Goal: Task Accomplishment & Management: Use online tool/utility

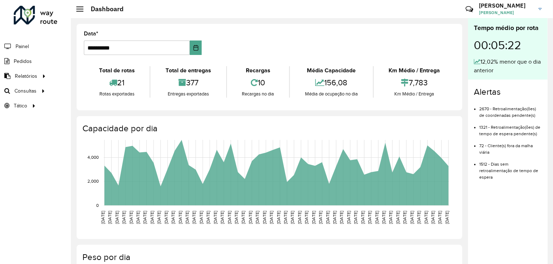
click at [0, 151] on div "Roteirizador AmbevTech Painel Pedidos Relatórios Clientes Clientes fora malha E…" at bounding box center [35, 132] width 71 height 264
click at [102, 93] on span "Roteirização" at bounding box center [96, 91] width 29 height 8
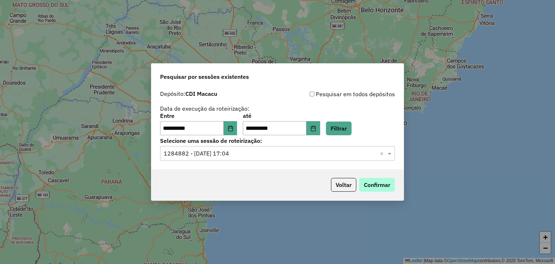
click at [373, 187] on button "Confirmar" at bounding box center [377, 185] width 36 height 14
click at [342, 120] on div "**********" at bounding box center [277, 124] width 235 height 22
click at [343, 124] on button "Filtrar" at bounding box center [339, 128] width 26 height 14
click at [377, 180] on button "Confirmar" at bounding box center [377, 185] width 36 height 14
click at [238, 129] on button "Choose Date" at bounding box center [231, 128] width 14 height 14
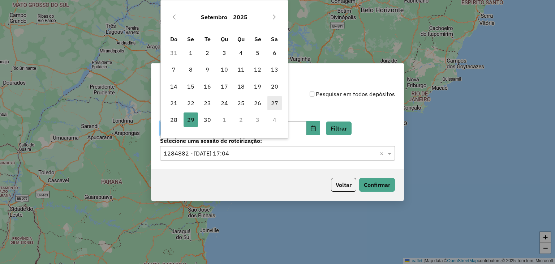
click at [272, 102] on span "27" at bounding box center [275, 103] width 14 height 14
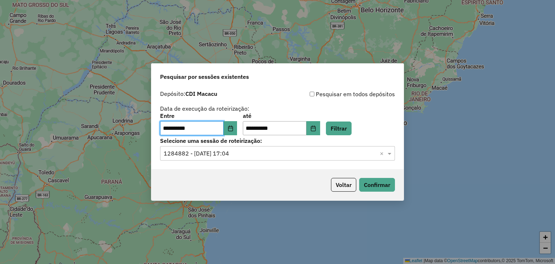
click at [291, 149] on input "text" at bounding box center [270, 153] width 213 height 9
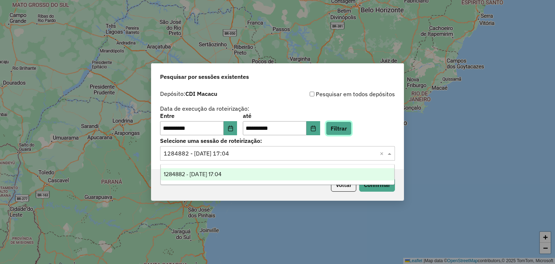
click at [349, 133] on button "Filtrar" at bounding box center [339, 128] width 26 height 14
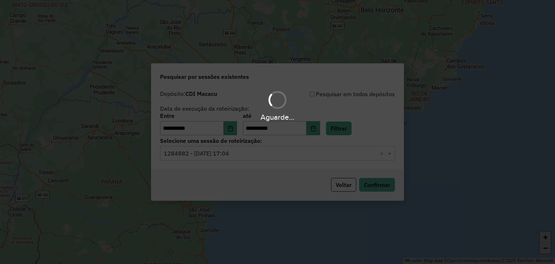
click at [262, 156] on div "Aguarde..." at bounding box center [277, 132] width 555 height 264
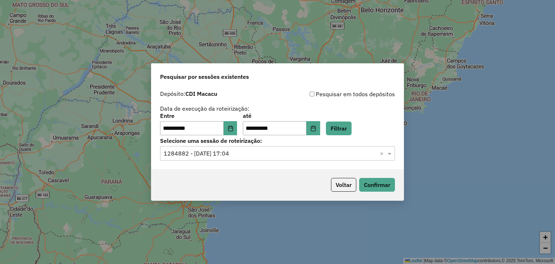
click at [334, 157] on input "text" at bounding box center [270, 153] width 213 height 9
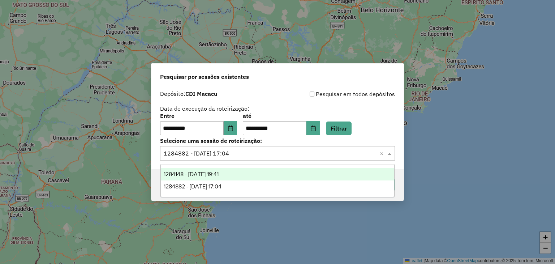
click at [287, 169] on div "1284148 - 27/09/2025 19:41" at bounding box center [278, 174] width 234 height 12
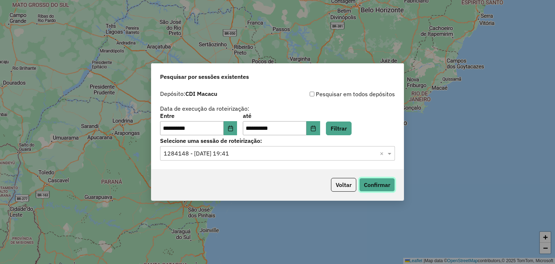
click at [392, 184] on button "Confirmar" at bounding box center [377, 185] width 36 height 14
click at [300, 157] on input "text" at bounding box center [270, 153] width 213 height 9
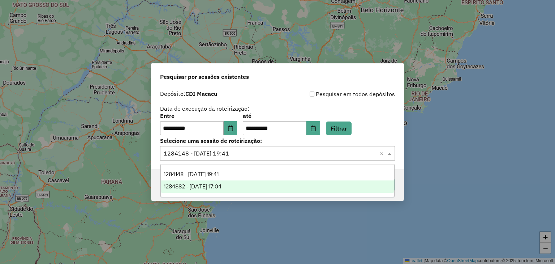
click at [277, 187] on div "1284882 - 29/09/2025 17:04" at bounding box center [278, 186] width 234 height 12
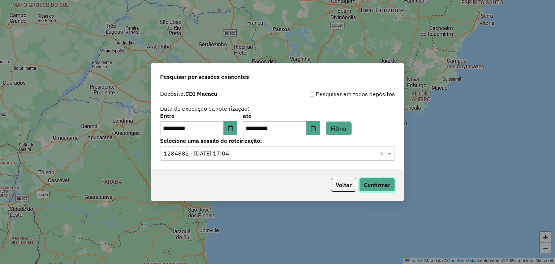
click at [388, 188] on button "Confirmar" at bounding box center [377, 185] width 36 height 14
click at [13, 55] on div "**********" at bounding box center [277, 132] width 555 height 264
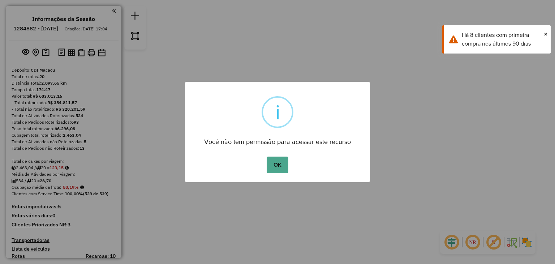
click at [37, 96] on div "× i Você não tem permissão para acessar este recurso OK No Cancel" at bounding box center [277, 132] width 555 height 264
click at [270, 165] on button "OK" at bounding box center [277, 165] width 21 height 17
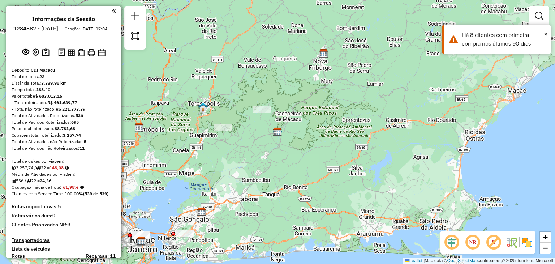
drag, startPoint x: 263, startPoint y: 157, endPoint x: 259, endPoint y: 153, distance: 6.6
click at [279, 148] on div "Janela de atendimento Grade de atendimento Capacidade Transportadoras Veículos …" at bounding box center [277, 132] width 555 height 264
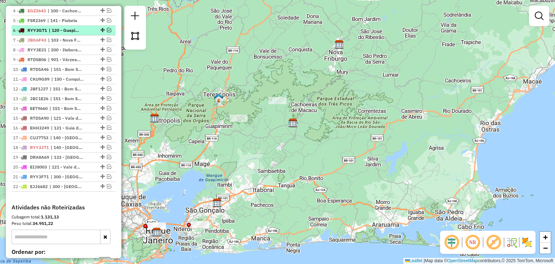
scroll to position [212, 0]
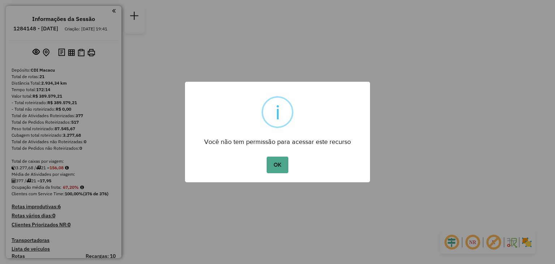
click at [273, 155] on div "OK No Cancel" at bounding box center [277, 165] width 185 height 20
click at [275, 165] on button "OK" at bounding box center [277, 165] width 21 height 17
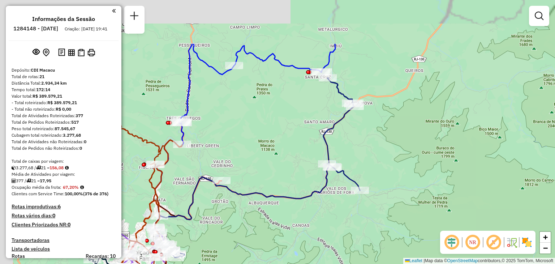
drag, startPoint x: 252, startPoint y: 114, endPoint x: 242, endPoint y: 137, distance: 24.9
click at [269, 137] on div "Janela de atendimento Grade de atendimento Capacidade Transportadoras Veículos …" at bounding box center [277, 132] width 555 height 264
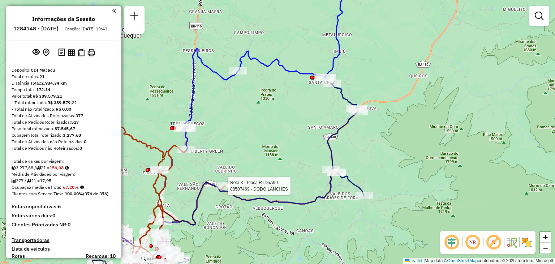
select select "**********"
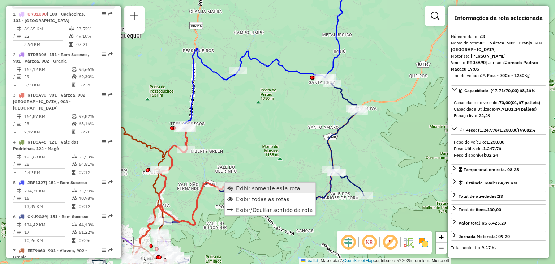
scroll to position [364, 0]
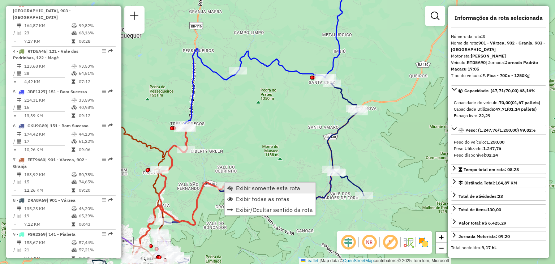
click at [260, 189] on span "Exibir somente esta rota" at bounding box center [268, 188] width 64 height 6
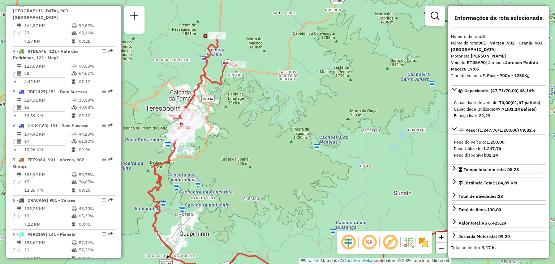
drag, startPoint x: 185, startPoint y: 155, endPoint x: 229, endPoint y: 180, distance: 50.2
click at [241, 201] on div "Janela de atendimento Grade de atendimento Capacidade Transportadoras Veículos …" at bounding box center [277, 132] width 555 height 264
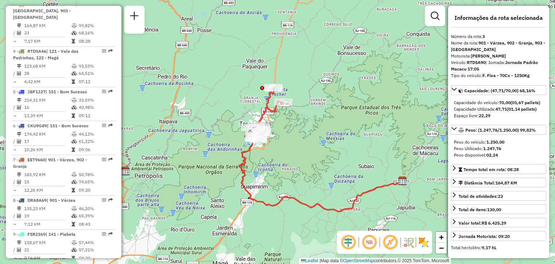
drag, startPoint x: 328, startPoint y: 78, endPoint x: 331, endPoint y: 98, distance: 20.5
click at [331, 98] on div "Janela de atendimento Grade de atendimento Capacidade Transportadoras Veículos …" at bounding box center [277, 132] width 555 height 264
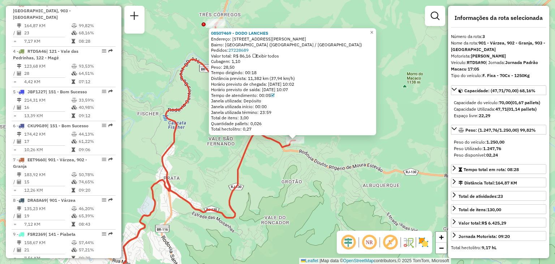
click at [338, 202] on div "08507469 - DODO LANCHES Endereço: RUA [PERSON_NAME] 0 Bairro: [GEOGRAPHIC_DATA]…" at bounding box center [277, 132] width 555 height 264
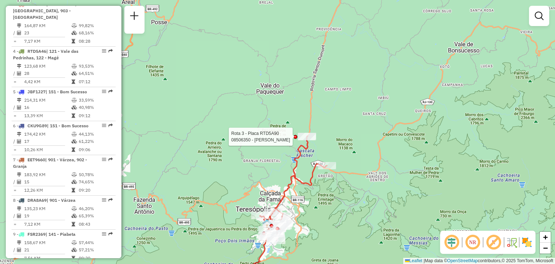
select select "**********"
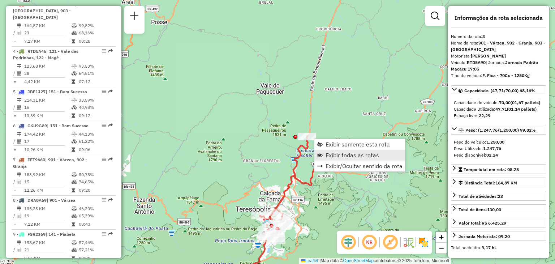
click at [330, 157] on span "Exibir todas as rotas" at bounding box center [353, 155] width 54 height 6
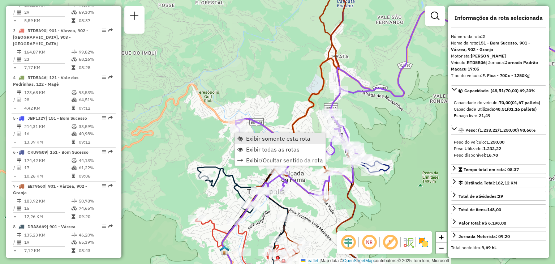
scroll to position [324, 0]
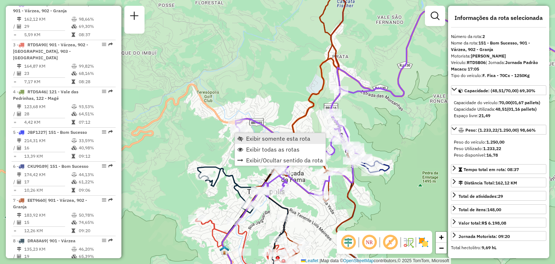
click at [255, 138] on span "Exibir somente esta rota" at bounding box center [278, 139] width 64 height 6
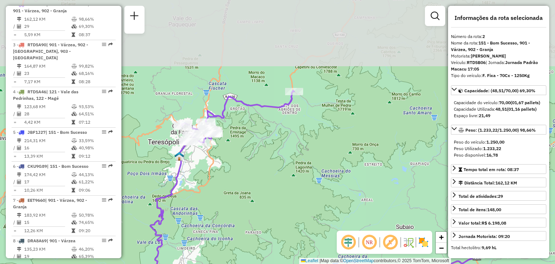
drag, startPoint x: 235, startPoint y: 81, endPoint x: 279, endPoint y: 134, distance: 68.8
click at [274, 150] on div "Janela de atendimento Grade de atendimento Capacidade Transportadoras Veículos …" at bounding box center [277, 132] width 555 height 264
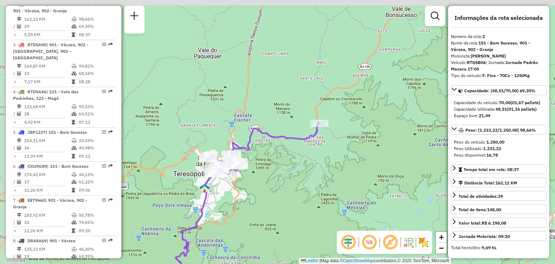
drag, startPoint x: 286, startPoint y: 134, endPoint x: 308, endPoint y: 162, distance: 35.6
click at [308, 162] on div "Janela de atendimento Grade de atendimento Capacidade Transportadoras Veículos …" at bounding box center [277, 132] width 555 height 264
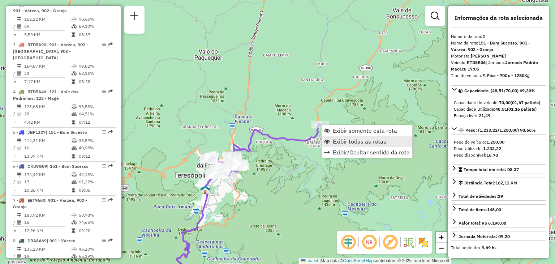
click at [333, 141] on span "Exibir todas as rotas" at bounding box center [360, 141] width 54 height 6
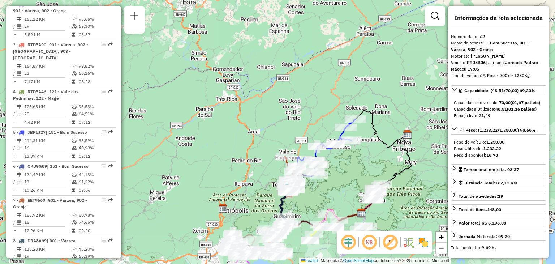
drag, startPoint x: 336, startPoint y: 180, endPoint x: 341, endPoint y: 148, distance: 33.1
click at [341, 148] on div "Janela de atendimento Grade de atendimento Capacidade Transportadoras Veículos …" at bounding box center [277, 132] width 555 height 264
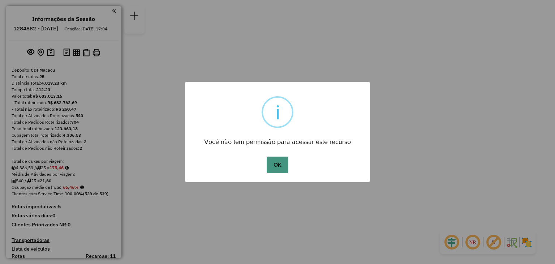
click at [269, 164] on button "OK" at bounding box center [277, 165] width 21 height 17
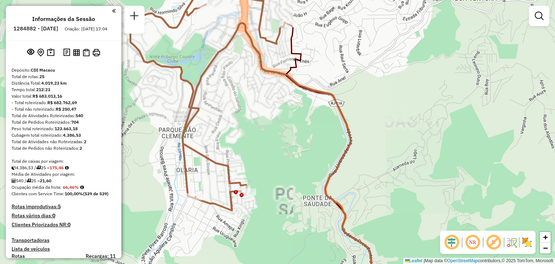
drag, startPoint x: 278, startPoint y: 97, endPoint x: 304, endPoint y: 195, distance: 101.1
click at [304, 194] on div "Janela de atendimento Grade de atendimento Capacidade Transportadoras Veículos …" at bounding box center [277, 132] width 555 height 264
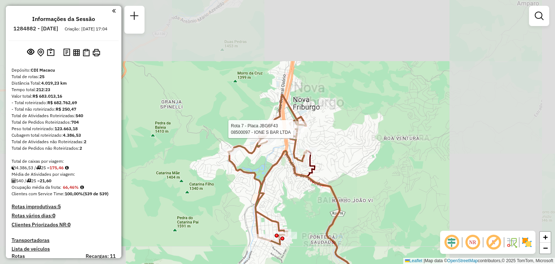
select select "**********"
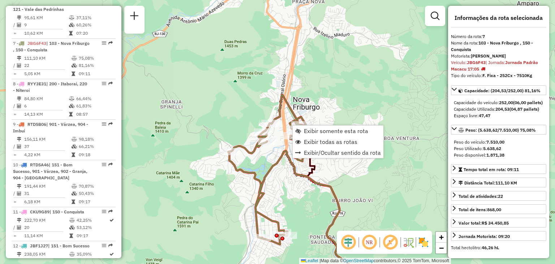
scroll to position [513, 0]
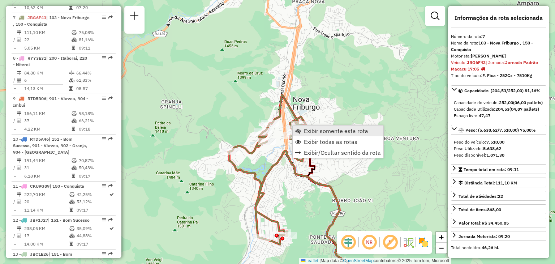
click at [307, 131] on span "Exibir somente esta rota" at bounding box center [336, 131] width 64 height 6
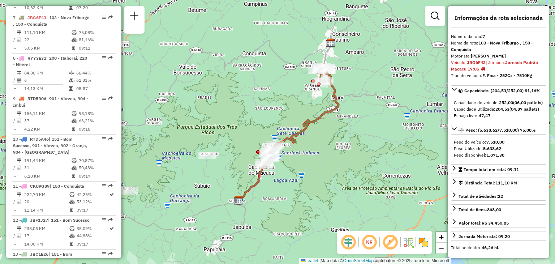
drag, startPoint x: 307, startPoint y: 177, endPoint x: 317, endPoint y: 179, distance: 10.6
click at [317, 179] on div "Janela de atendimento Grade de atendimento Capacidade Transportadoras Veículos …" at bounding box center [277, 132] width 555 height 264
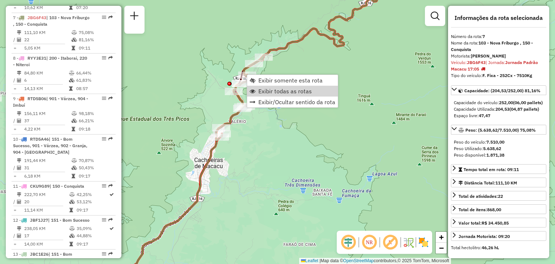
drag, startPoint x: 274, startPoint y: 92, endPoint x: 261, endPoint y: 140, distance: 50.0
click at [275, 92] on span "Exibir todas as rotas" at bounding box center [286, 91] width 54 height 6
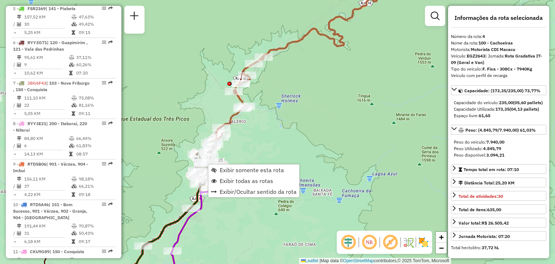
scroll to position [405, 0]
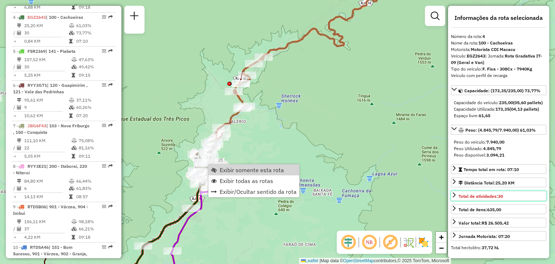
click at [452, 198] on icon at bounding box center [455, 195] width 6 height 6
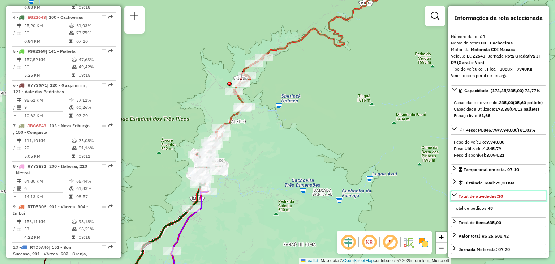
scroll to position [36, 0]
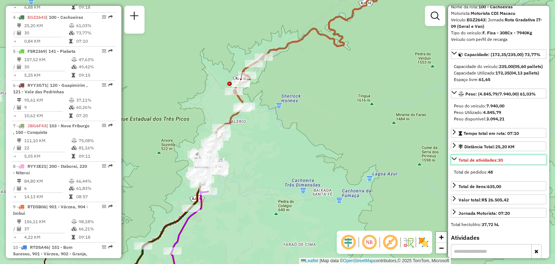
click at [455, 162] on icon at bounding box center [455, 159] width 6 height 6
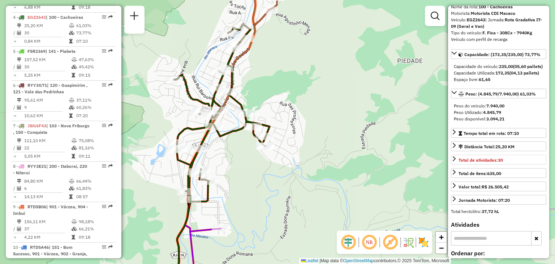
click at [289, 196] on div "Janela de atendimento Grade de atendimento Capacidade Transportadoras Veículos …" at bounding box center [277, 132] width 555 height 264
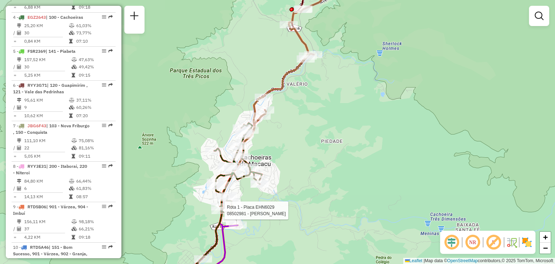
select select "**********"
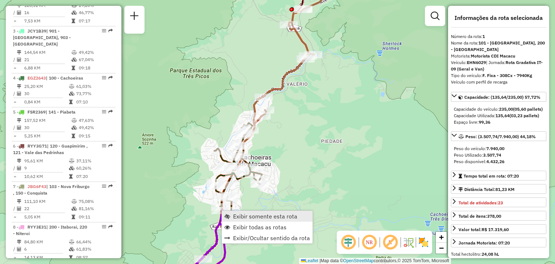
scroll to position [283, 0]
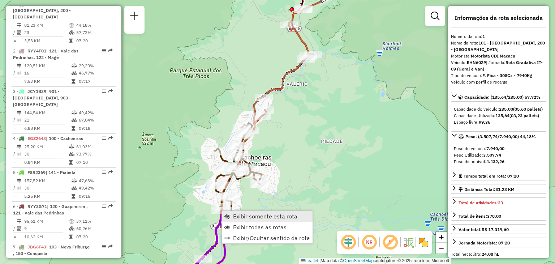
click at [247, 213] on span "Exibir somente esta rota" at bounding box center [265, 216] width 64 height 6
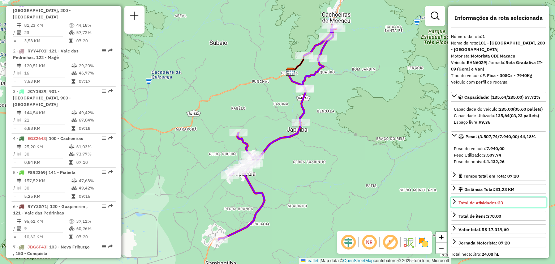
click at [453, 204] on icon at bounding box center [455, 202] width 6 height 6
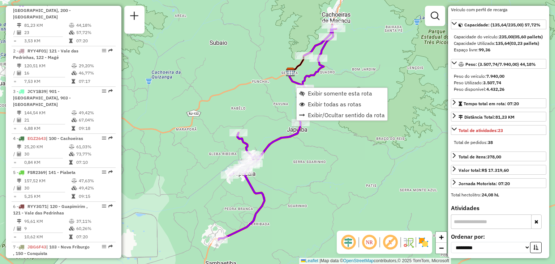
drag, startPoint x: 329, startPoint y: 105, endPoint x: 280, endPoint y: 198, distance: 105.0
click at [329, 105] on span "Exibir todas as rotas" at bounding box center [335, 104] width 54 height 6
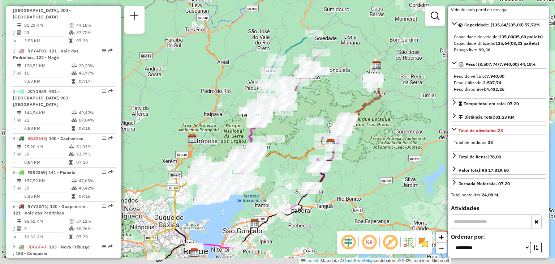
drag, startPoint x: 199, startPoint y: 191, endPoint x: 260, endPoint y: 174, distance: 64.0
click at [259, 174] on div "Janela de atendimento Grade de atendimento Capacidade Transportadoras Veículos …" at bounding box center [277, 132] width 555 height 264
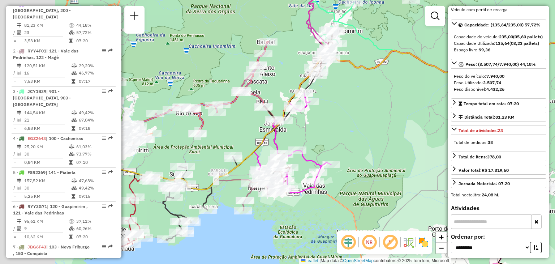
drag, startPoint x: 341, startPoint y: 162, endPoint x: 389, endPoint y: 158, distance: 49.0
click at [389, 158] on div "Rota 20 - Placa EIJ8003 91035618 - CLAUDIA Janela de atendimento Grade de atend…" at bounding box center [277, 132] width 555 height 264
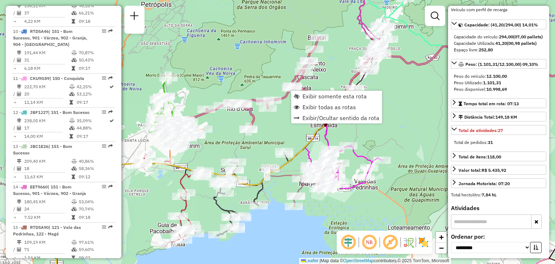
scroll to position [957, 0]
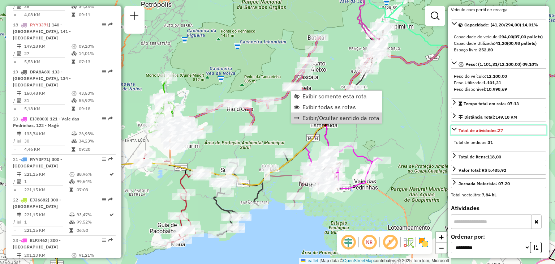
click at [455, 132] on link "Total de atividades: 27" at bounding box center [498, 130] width 95 height 10
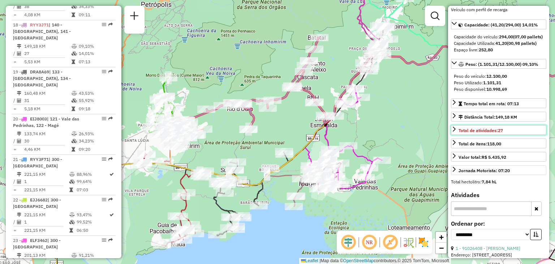
scroll to position [181, 0]
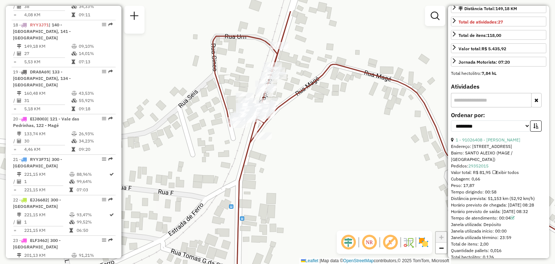
drag, startPoint x: 283, startPoint y: 103, endPoint x: 298, endPoint y: 127, distance: 28.4
click at [298, 127] on div "Janela de atendimento Grade de atendimento Capacidade Transportadoras Veículos …" at bounding box center [277, 132] width 555 height 264
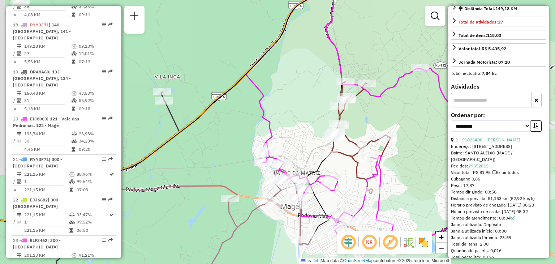
drag, startPoint x: 362, startPoint y: 129, endPoint x: 353, endPoint y: 127, distance: 8.4
click at [353, 127] on div "Janela de atendimento Grade de atendimento Capacidade Transportadoras Veículos …" at bounding box center [277, 132] width 555 height 264
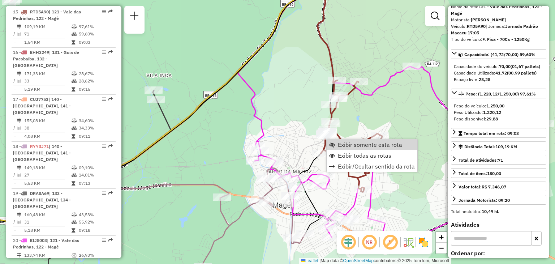
scroll to position [0, 0]
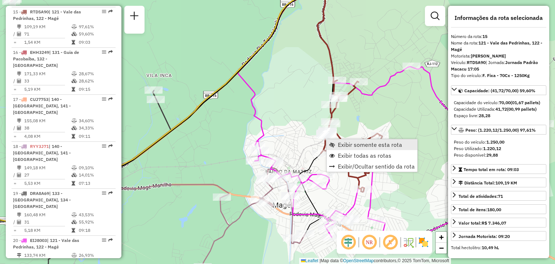
click at [386, 148] on span "Exibir somente esta rota" at bounding box center [370, 145] width 64 height 6
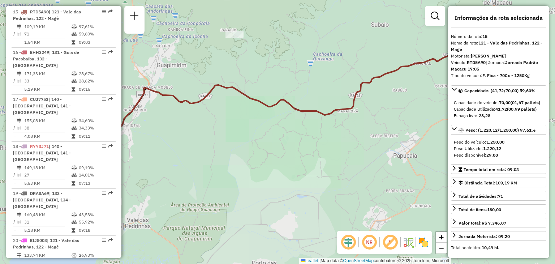
drag, startPoint x: 273, startPoint y: 145, endPoint x: 499, endPoint y: 111, distance: 228.2
click at [499, 111] on hb-router-mapa "Informações da Sessão 1284882 - 29/09/2025 Criação: 27/09/2025 17:04 Depósito: …" at bounding box center [277, 132] width 555 height 264
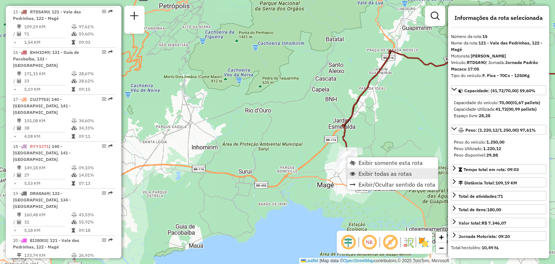
click at [366, 173] on span "Exibir todas as rotas" at bounding box center [386, 174] width 54 height 6
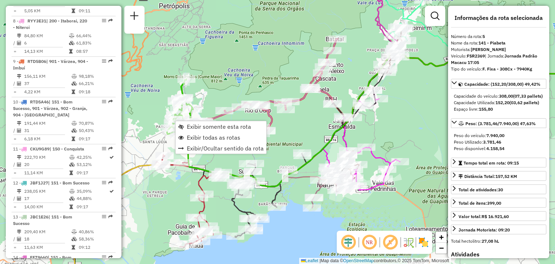
scroll to position [438, 0]
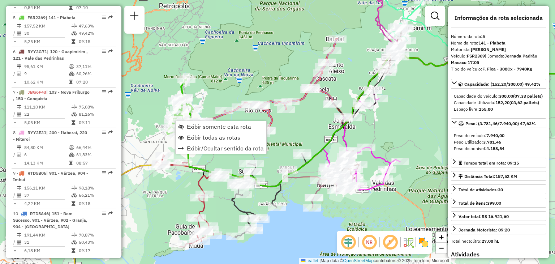
click at [225, 92] on div "Rota 5 - Placa FSR2369 91052634 - HIGOR MACIEL Rota 5 - Placa FSR2369 91014521 …" at bounding box center [277, 132] width 555 height 264
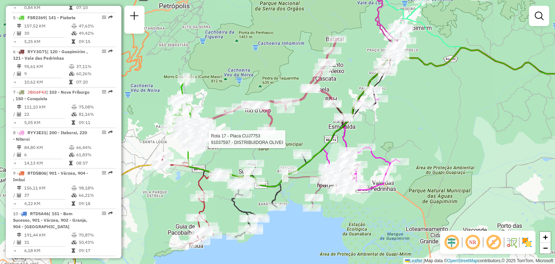
select select "**********"
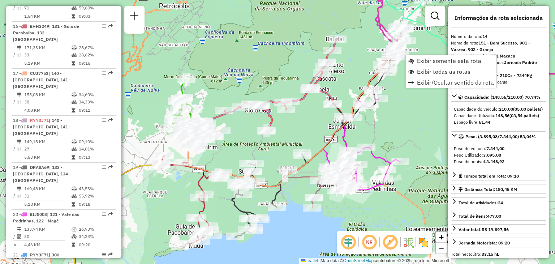
scroll to position [795, 0]
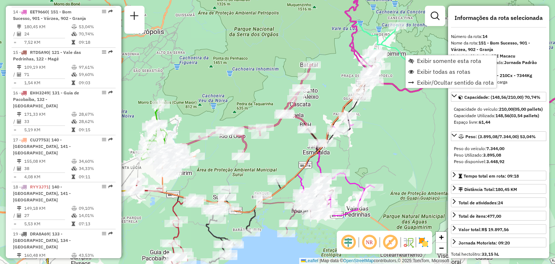
drag, startPoint x: 425, startPoint y: 102, endPoint x: 376, endPoint y: 108, distance: 49.3
click at [390, 142] on div "Janela de atendimento Grade de atendimento Capacidade Transportadoras Veículos …" at bounding box center [277, 132] width 555 height 264
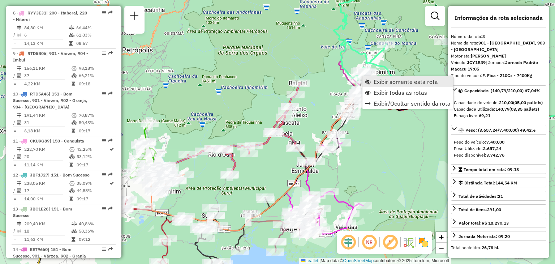
scroll to position [364, 0]
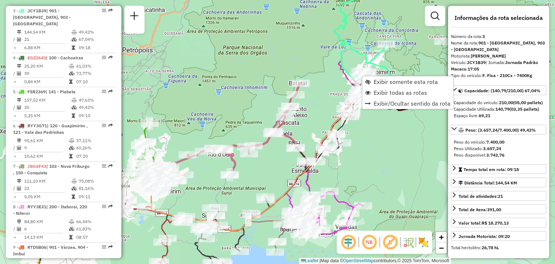
click at [399, 135] on div "Janela de atendimento Grade de atendimento Capacidade Transportadoras Veículos …" at bounding box center [277, 132] width 555 height 264
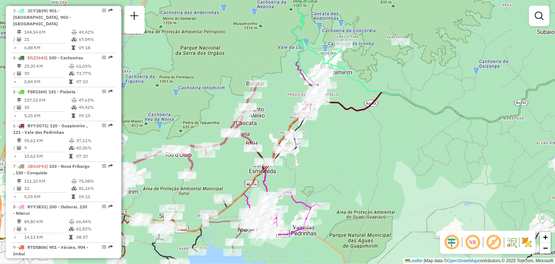
drag, startPoint x: 366, startPoint y: 150, endPoint x: 222, endPoint y: 138, distance: 144.7
click at [223, 138] on div "Janela de atendimento Grade de atendimento Capacidade Transportadoras Veículos …" at bounding box center [277, 132] width 555 height 264
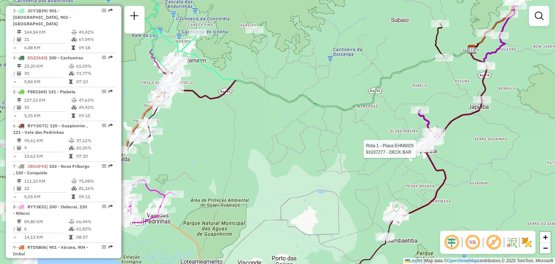
select select "**********"
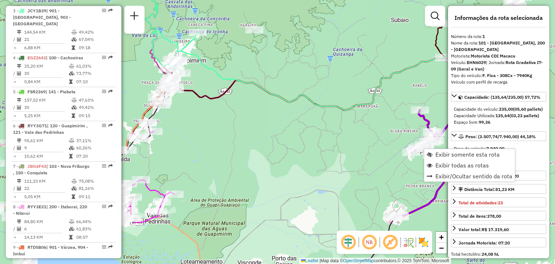
scroll to position [283, 0]
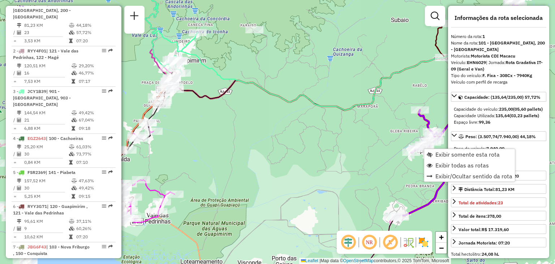
click at [357, 153] on div "Rota 1 - Placa EHN6029 91094601 - LEANDRO LOPES MARTIN Janela de atendimento Gr…" at bounding box center [277, 132] width 555 height 264
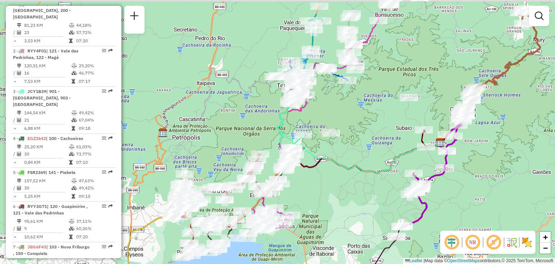
drag, startPoint x: 363, startPoint y: 120, endPoint x: 375, endPoint y: 142, distance: 24.9
click at [375, 141] on div "Janela de atendimento Grade de atendimento Capacidade Transportadoras Veículos …" at bounding box center [277, 132] width 555 height 264
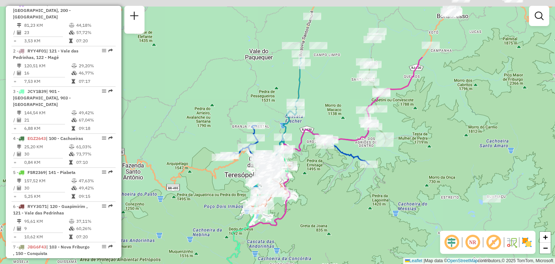
drag, startPoint x: 429, startPoint y: 98, endPoint x: 450, endPoint y: 191, distance: 96.0
click at [450, 191] on div "Janela de atendimento Grade de atendimento Capacidade Transportadoras Veículos …" at bounding box center [277, 132] width 555 height 264
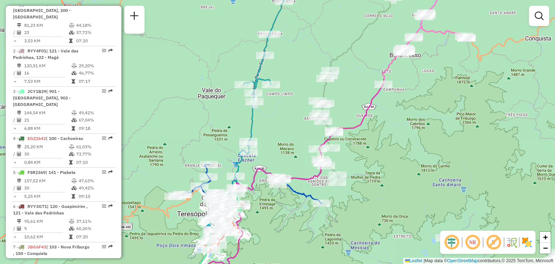
drag, startPoint x: 456, startPoint y: 138, endPoint x: 341, endPoint y: 186, distance: 124.6
click at [342, 185] on div "Janela de atendimento Grade de atendimento Capacidade Transportadoras Veículos …" at bounding box center [277, 132] width 555 height 264
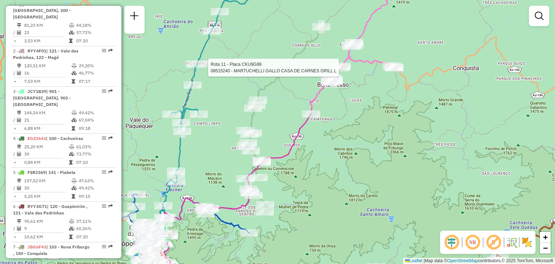
select select "**********"
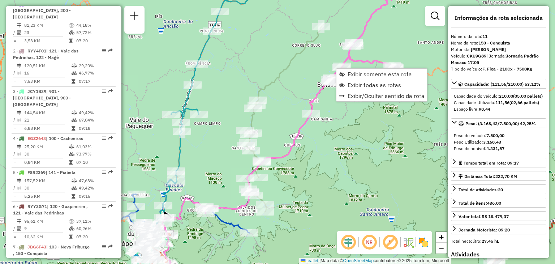
scroll to position [681, 0]
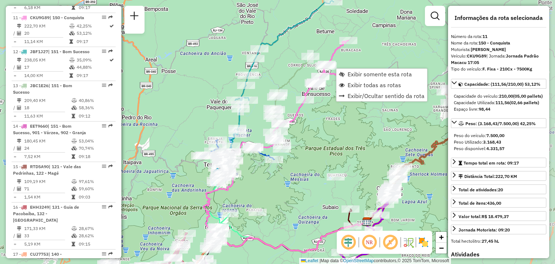
click at [295, 76] on icon at bounding box center [291, 102] width 38 height 93
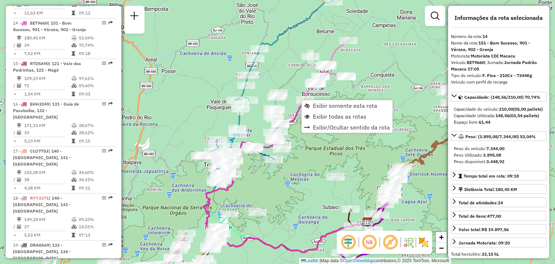
scroll to position [795, 0]
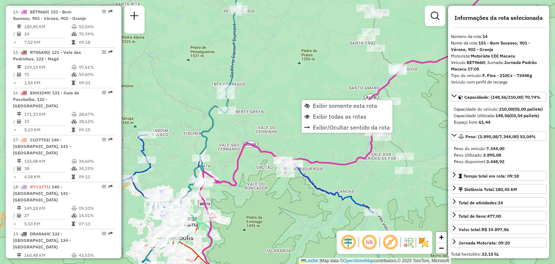
click at [177, 162] on div "Rota 12 - Placa JBF1J27 08550032 - FLOR DA PRATA Janela de atendimento Grade de…" at bounding box center [277, 132] width 555 height 264
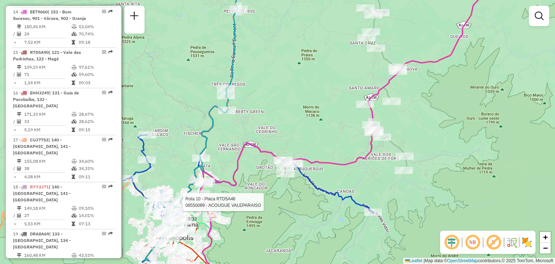
select select "**********"
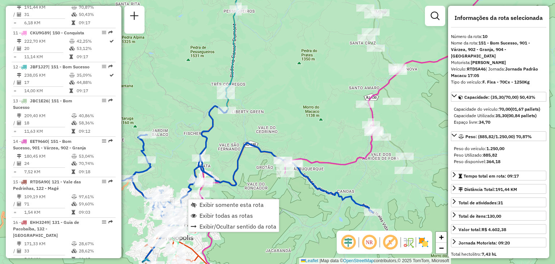
scroll to position [634, 0]
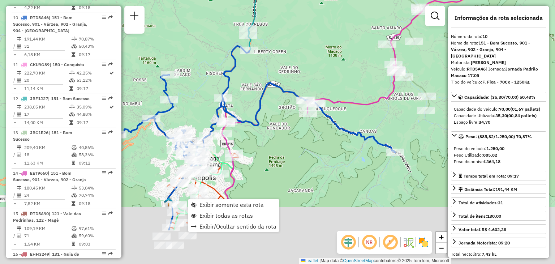
drag, startPoint x: 197, startPoint y: 143, endPoint x: 233, endPoint y: 65, distance: 86.1
click at [233, 65] on div "Janela de atendimento Grade de atendimento Capacidade Transportadoras Veículos …" at bounding box center [277, 132] width 555 height 264
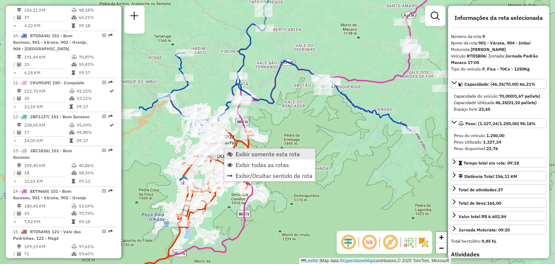
scroll to position [594, 0]
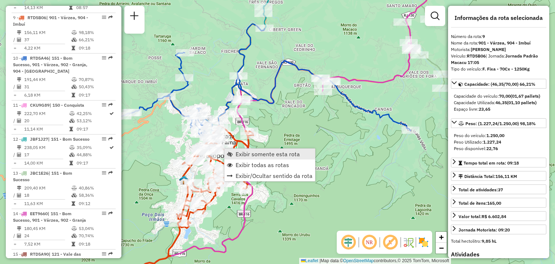
click at [238, 154] on span "Exibir somente esta rota" at bounding box center [268, 154] width 64 height 6
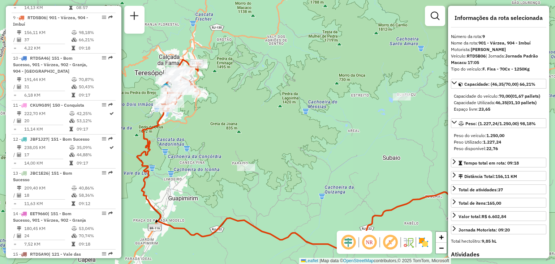
drag, startPoint x: 234, startPoint y: 139, endPoint x: 286, endPoint y: 159, distance: 56.5
click at [286, 162] on div "Janela de atendimento Grade de atendimento Capacidade Transportadoras Veículos …" at bounding box center [277, 132] width 555 height 264
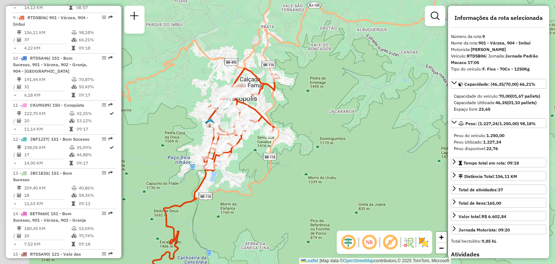
drag, startPoint x: 272, startPoint y: 121, endPoint x: 284, endPoint y: 121, distance: 12.0
click at [279, 124] on icon at bounding box center [241, 119] width 77 height 103
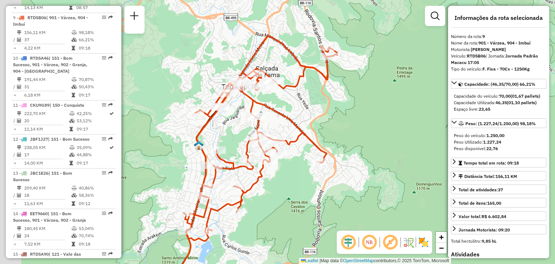
drag, startPoint x: 287, startPoint y: 117, endPoint x: 351, endPoint y: 122, distance: 63.5
click at [350, 122] on div "Janela de atendimento Grade de atendimento Capacidade Transportadoras Veículos …" at bounding box center [277, 132] width 555 height 264
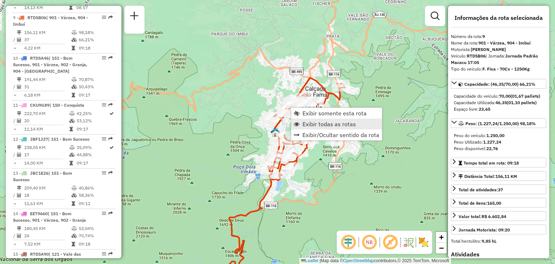
click at [316, 125] on span "Exibir todas as rotas" at bounding box center [330, 124] width 54 height 6
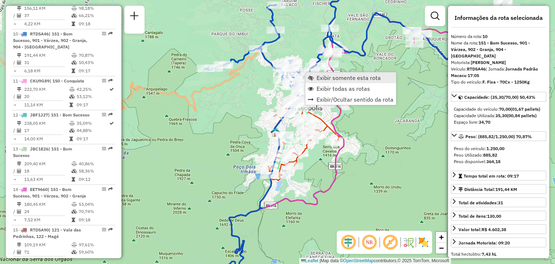
scroll to position [634, 0]
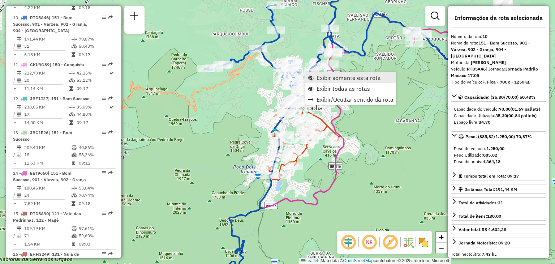
click at [319, 78] on span "Exibir somente esta rota" at bounding box center [349, 78] width 64 height 6
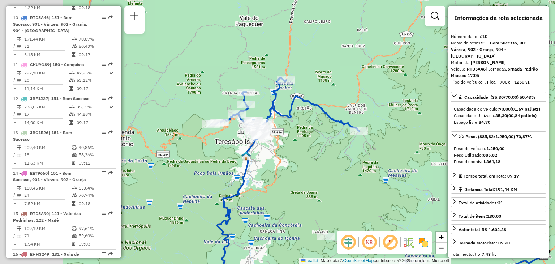
drag, startPoint x: 298, startPoint y: 80, endPoint x: 288, endPoint y: 140, distance: 61.2
click at [401, 146] on div "Janela de atendimento Grade de atendimento Capacidade Transportadoras Veículos …" at bounding box center [277, 132] width 555 height 264
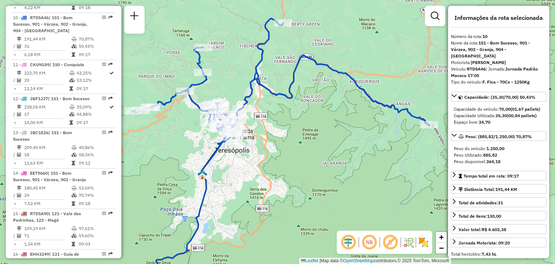
drag, startPoint x: 257, startPoint y: 131, endPoint x: 298, endPoint y: 139, distance: 41.2
click at [298, 139] on div "Janela de atendimento Grade de atendimento Capacidade Transportadoras Veículos …" at bounding box center [277, 132] width 555 height 264
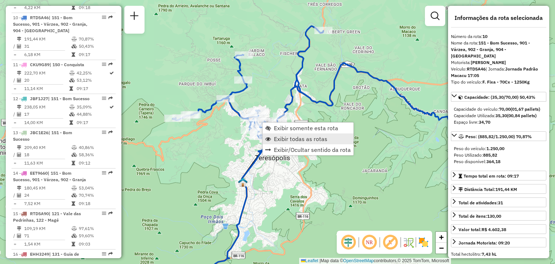
click at [300, 142] on span "Exibir todas as rotas" at bounding box center [301, 139] width 54 height 6
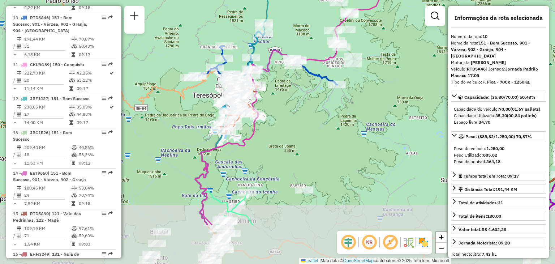
drag, startPoint x: 310, startPoint y: 195, endPoint x: 259, endPoint y: 127, distance: 85.0
click at [251, 117] on div "Rota 9 - Placa RTD5B06 08550008 - ROSA SANTANA DA SILV Rota 9 - Placa RTD5B06 0…" at bounding box center [277, 132] width 555 height 264
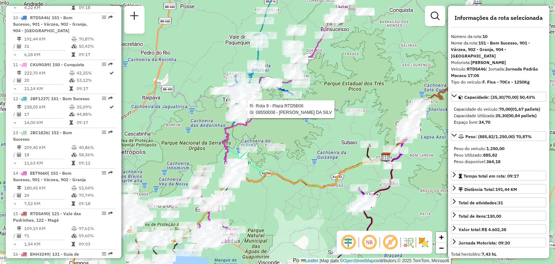
drag, startPoint x: 302, startPoint y: 217, endPoint x: 345, endPoint y: 143, distance: 85.7
click at [340, 145] on div "Rota 9 - Placa RTD5B06 08550008 - ROSA SANTANA DA SILV Rota 9 - Placa RTD5B06 0…" at bounding box center [277, 132] width 555 height 264
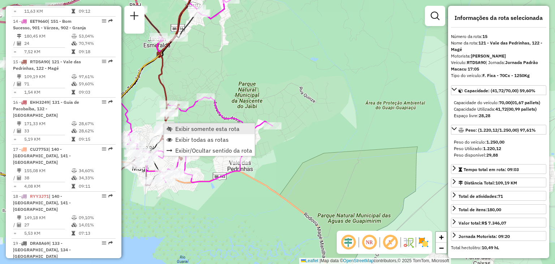
scroll to position [836, 0]
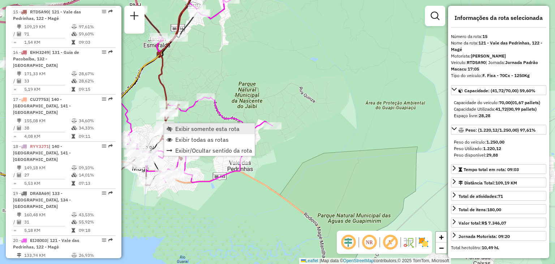
click at [178, 128] on span "Exibir somente esta rota" at bounding box center [207, 129] width 64 height 6
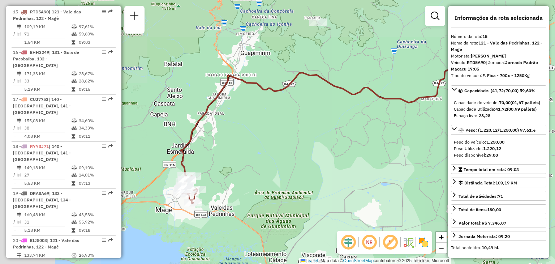
drag, startPoint x: 171, startPoint y: 133, endPoint x: 321, endPoint y: 111, distance: 151.2
click at [335, 86] on div "Janela de atendimento Grade de atendimento Capacidade Transportadoras Veículos …" at bounding box center [277, 132] width 555 height 264
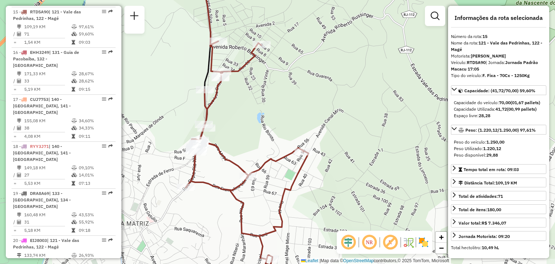
drag, startPoint x: 239, startPoint y: 166, endPoint x: 307, endPoint y: 136, distance: 75.0
click at [307, 136] on div "Janela de atendimento Grade de atendimento Capacidade Transportadoras Veículos …" at bounding box center [277, 132] width 555 height 264
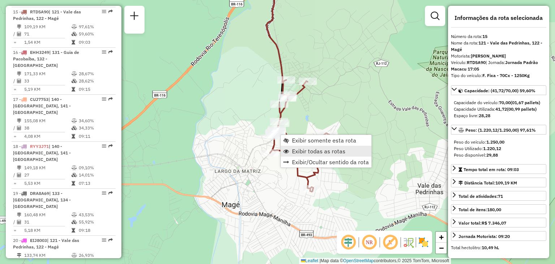
click at [306, 148] on span "Exibir todas as rotas" at bounding box center [319, 151] width 54 height 6
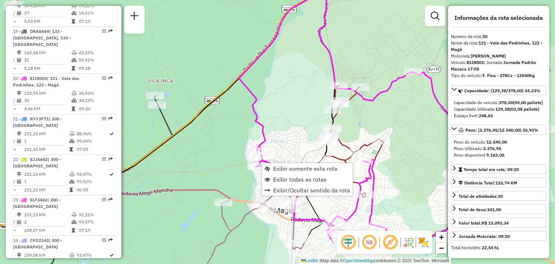
scroll to position [1038, 0]
click at [242, 165] on div "Rota 20 - Placa EIJ8003 91037543 - BAR DO CASTELO Janela de atendimento Grade d…" at bounding box center [277, 132] width 555 height 264
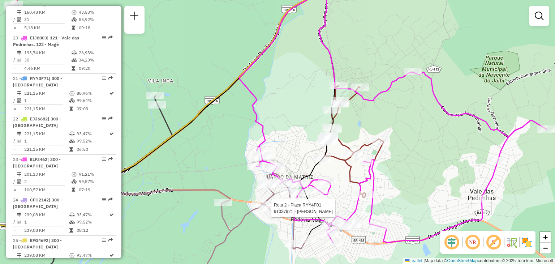
select select "**********"
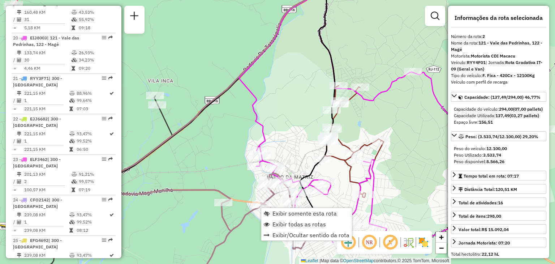
scroll to position [324, 0]
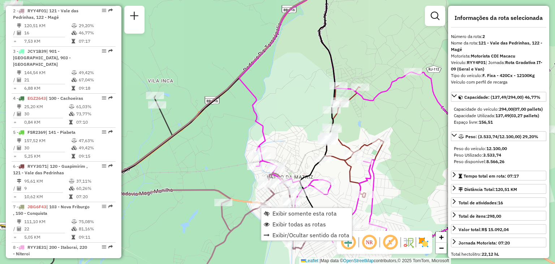
click at [221, 166] on div "Janela de atendimento Grade de atendimento Capacidade Transportadoras Veículos …" at bounding box center [277, 132] width 555 height 264
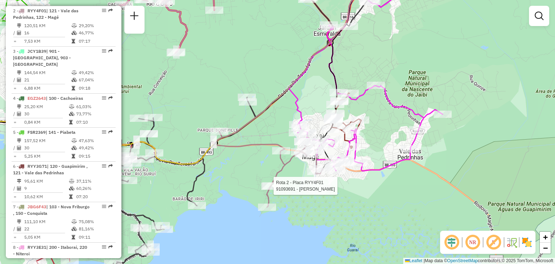
drag, startPoint x: 250, startPoint y: 175, endPoint x: 310, endPoint y: 127, distance: 77.1
click at [310, 127] on div "Rota 2 - Placa RYY4F01 91093691 - CARLOS ALEXANDRE Janela de atendimento Grade …" at bounding box center [277, 132] width 555 height 264
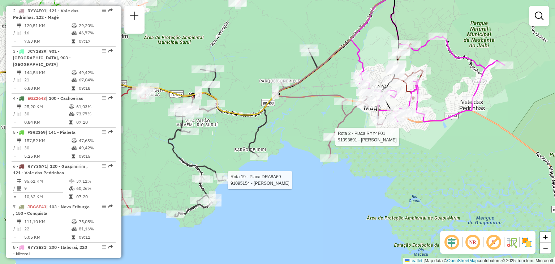
select select "**********"
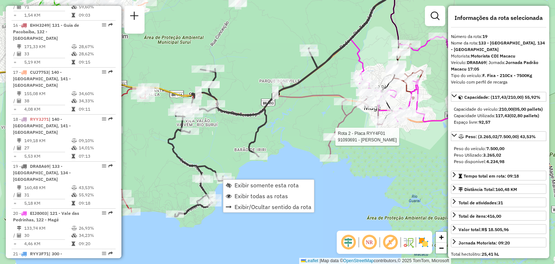
scroll to position [998, 0]
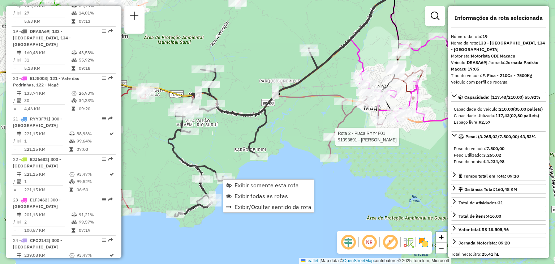
click at [240, 135] on div "Rota 2 - Placa RYY4F01 91093691 - CARLOS ALEXANDRE Rota 19 - Placa DRA8A69 9105…" at bounding box center [277, 132] width 555 height 264
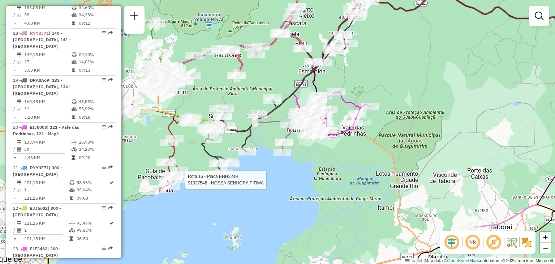
select select "**********"
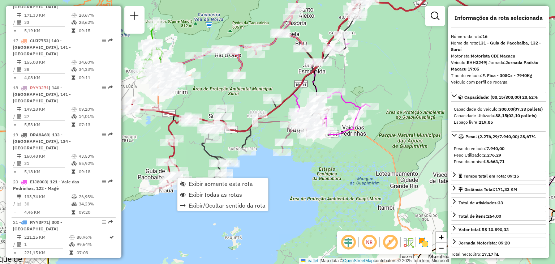
scroll to position [876, 0]
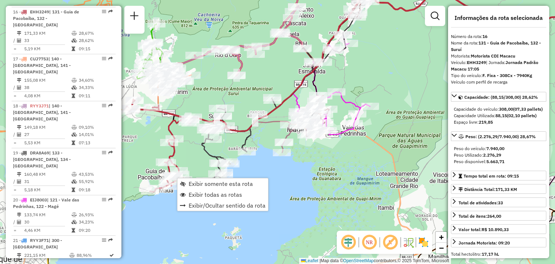
click at [338, 166] on div "Rota 16 - Placa EHH3249 91037548 - NOSSA SENHORA F TIMA Rota 19 - Placa DRA8A69…" at bounding box center [277, 132] width 555 height 264
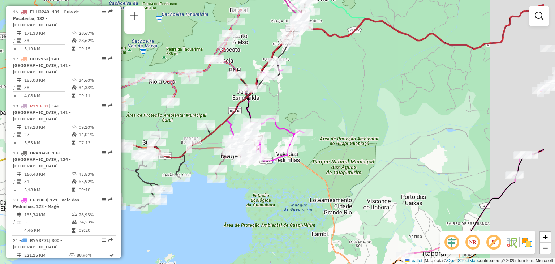
drag, startPoint x: 363, startPoint y: 169, endPoint x: 298, endPoint y: 203, distance: 73.7
click at [312, 196] on div "Janela de atendimento Grade de atendimento Capacidade Transportadoras Veículos …" at bounding box center [277, 132] width 555 height 264
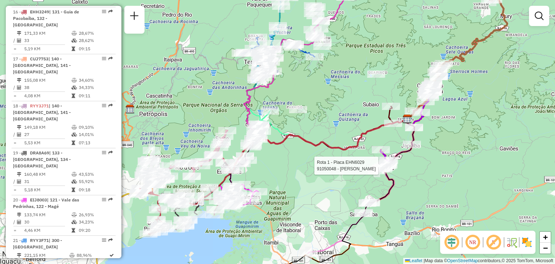
select select "**********"
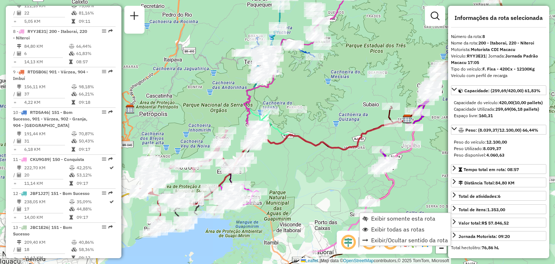
scroll to position [553, 0]
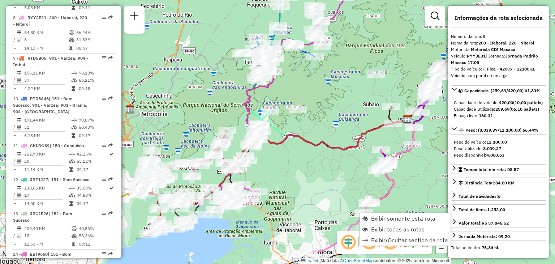
click at [357, 178] on div "Rota 8 - Placa RYY3E31 91045215 - PADARIA PAO E CIA Rota 8 - Placa RYY3E31 9103…" at bounding box center [277, 132] width 555 height 264
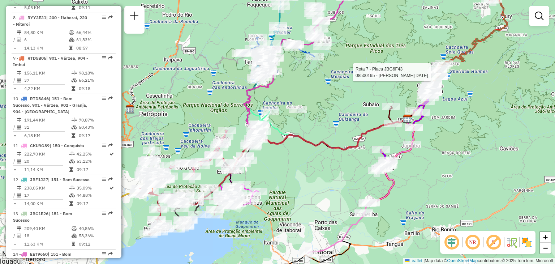
select select "**********"
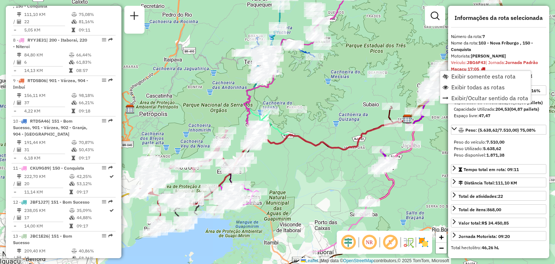
scroll to position [513, 0]
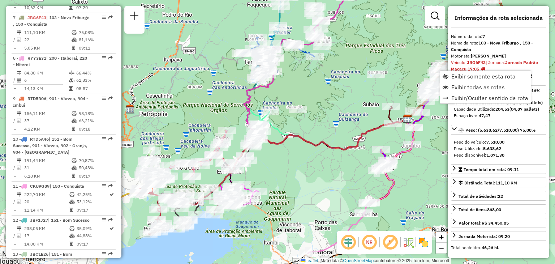
click at [407, 46] on div "Rota 7 - Placa JBG6F43 08509681 - DEIMINIDEPOSITODABL Janela de atendimento Gra…" at bounding box center [277, 132] width 555 height 264
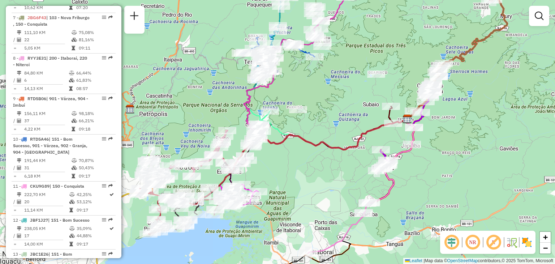
click at [520, 150] on div "Janela de atendimento Grade de atendimento Capacidade Transportadoras Veículos …" at bounding box center [277, 132] width 555 height 264
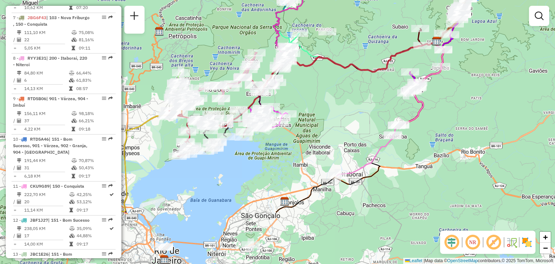
drag, startPoint x: 307, startPoint y: 208, endPoint x: 343, endPoint y: 89, distance: 124.8
click at [350, 76] on div "Janela de atendimento Grade de atendimento Capacidade Transportadoras Veículos …" at bounding box center [277, 132] width 555 height 264
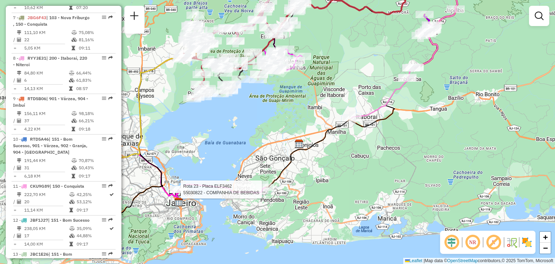
select select "**********"
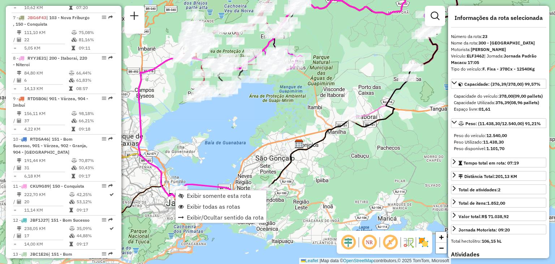
scroll to position [1154, 0]
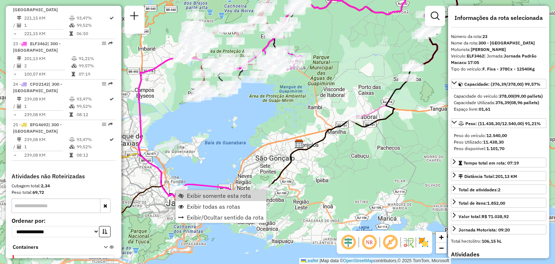
click at [183, 170] on div "Janela de atendimento Grade de atendimento Capacidade Transportadoras Veículos …" at bounding box center [277, 132] width 555 height 264
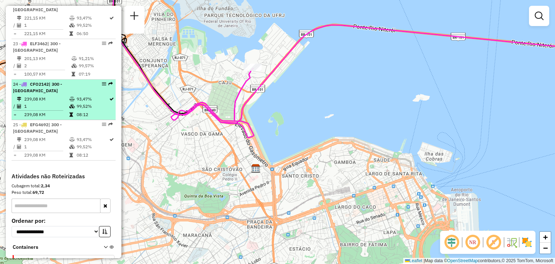
scroll to position [1118, 0]
